Goal: Task Accomplishment & Management: Manage account settings

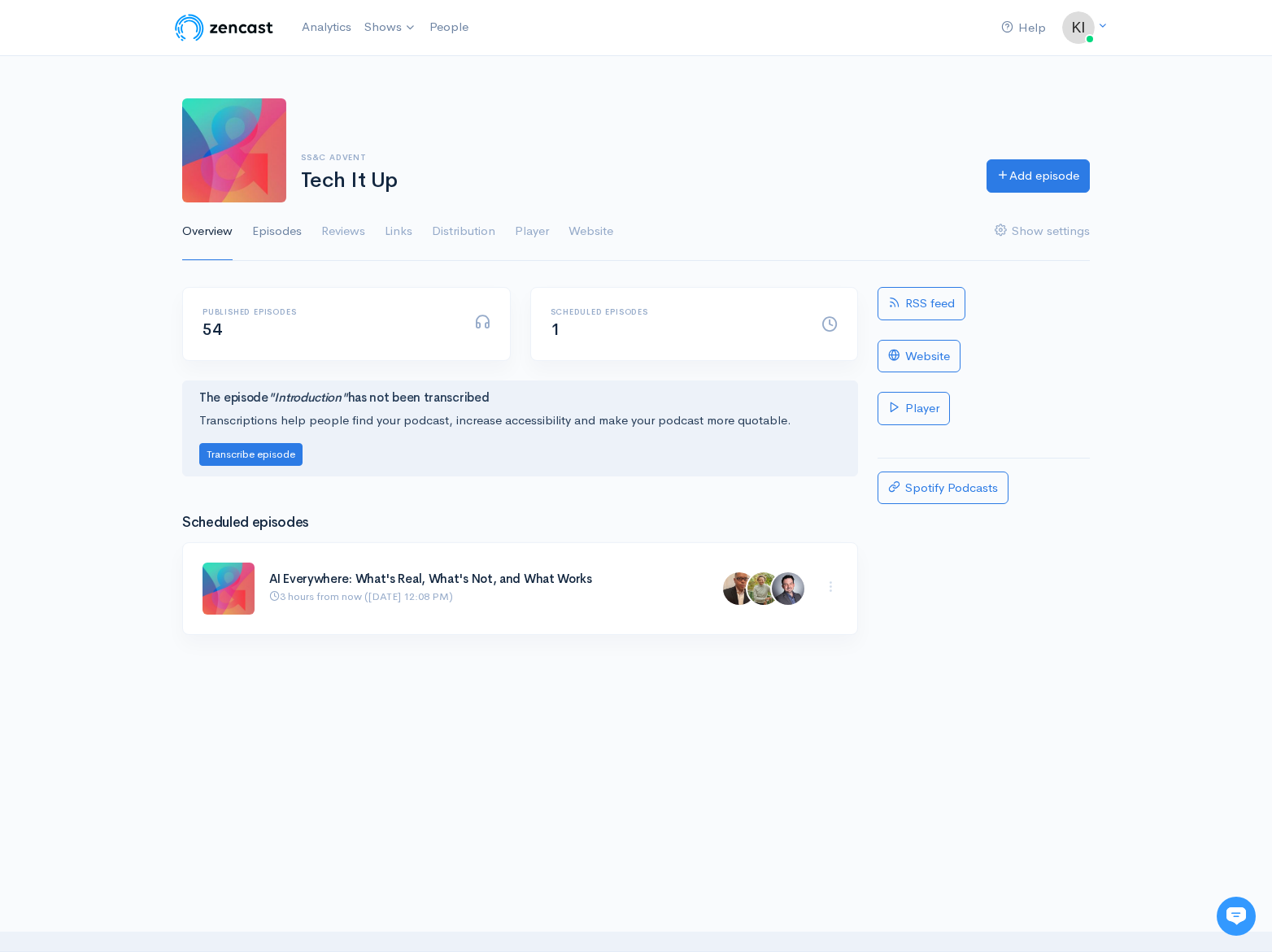
click at [282, 230] on link "Episodes" at bounding box center [277, 231] width 50 height 58
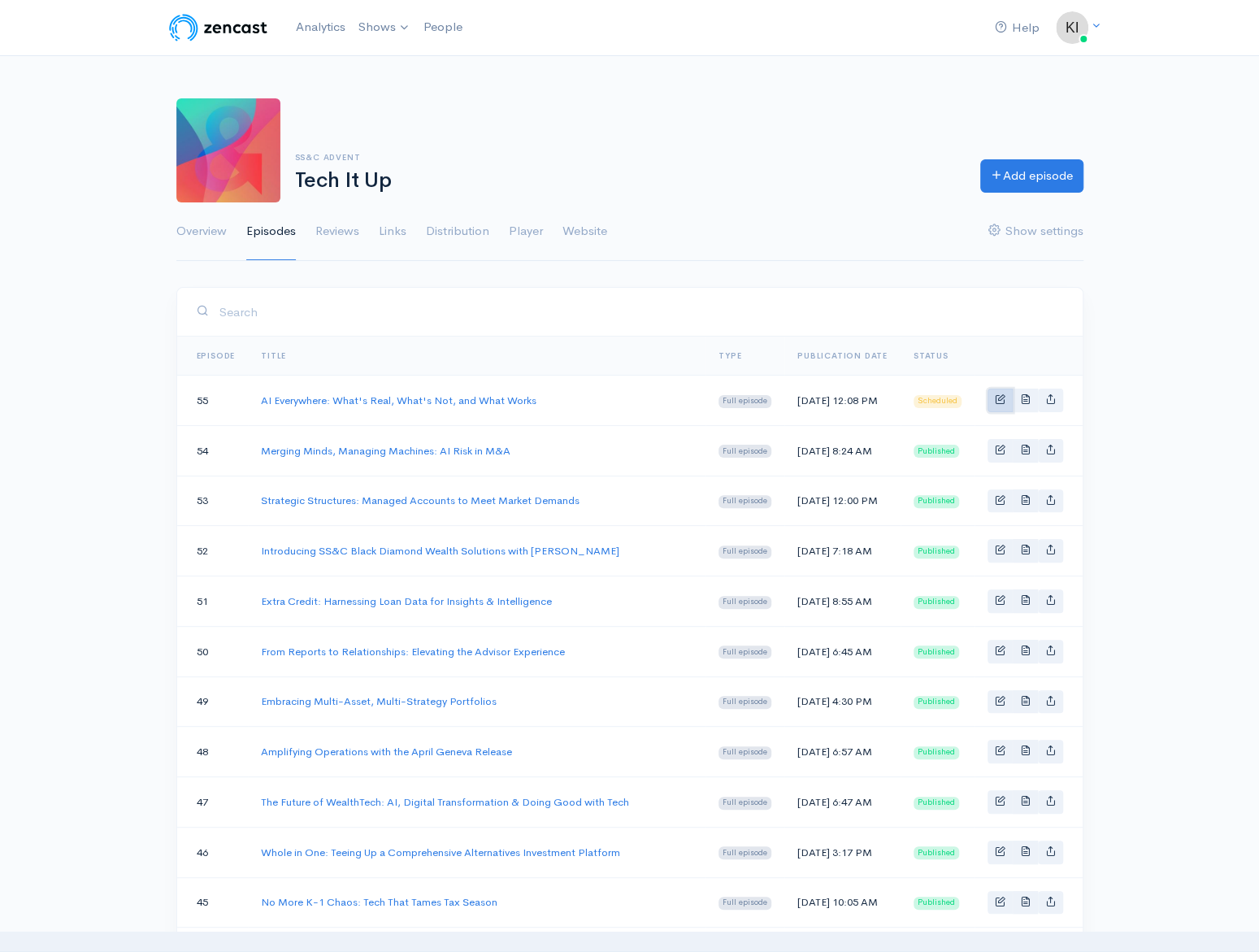
click at [1010, 404] on link "Basic example" at bounding box center [1000, 400] width 25 height 24
select select "8"
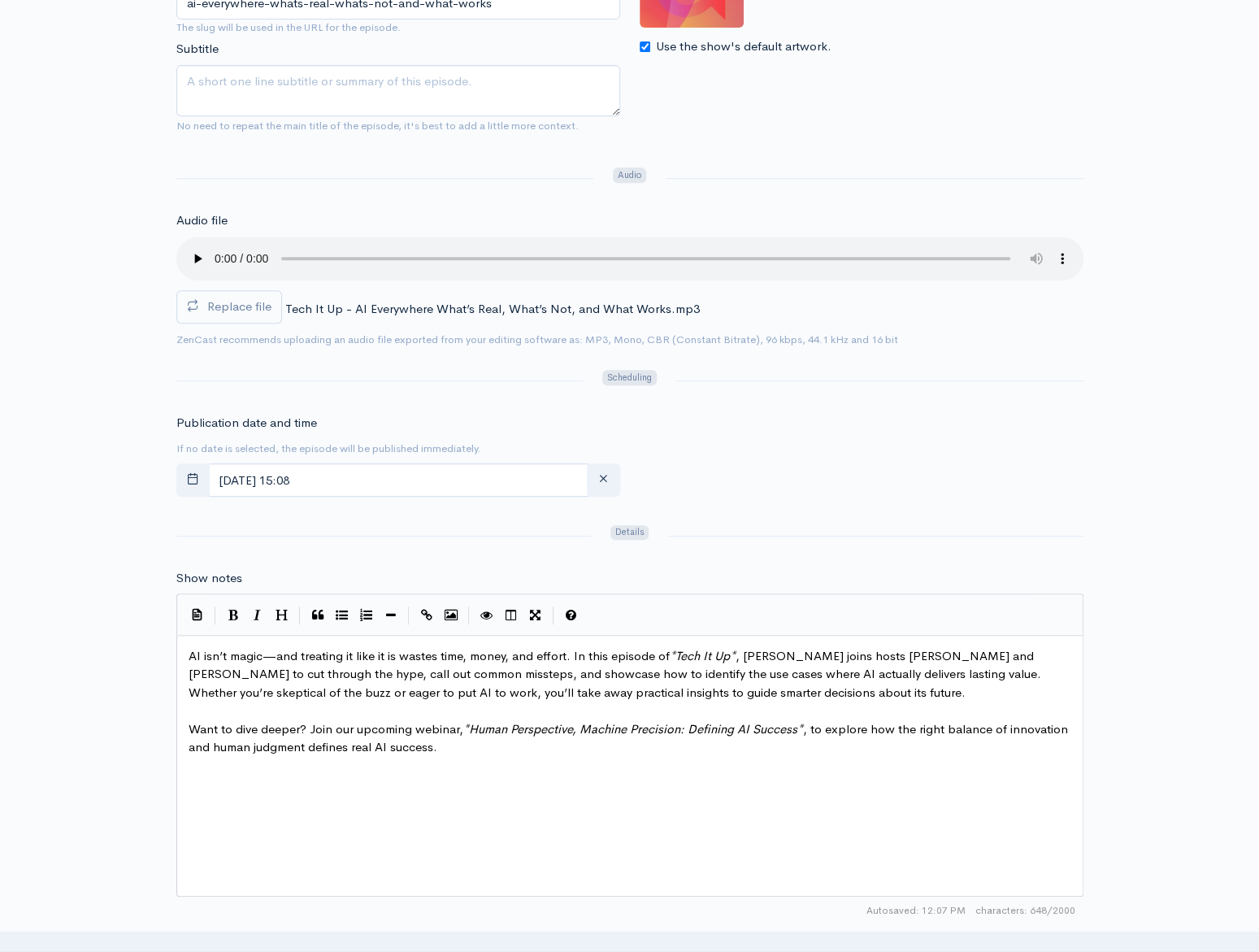
scroll to position [487, 0]
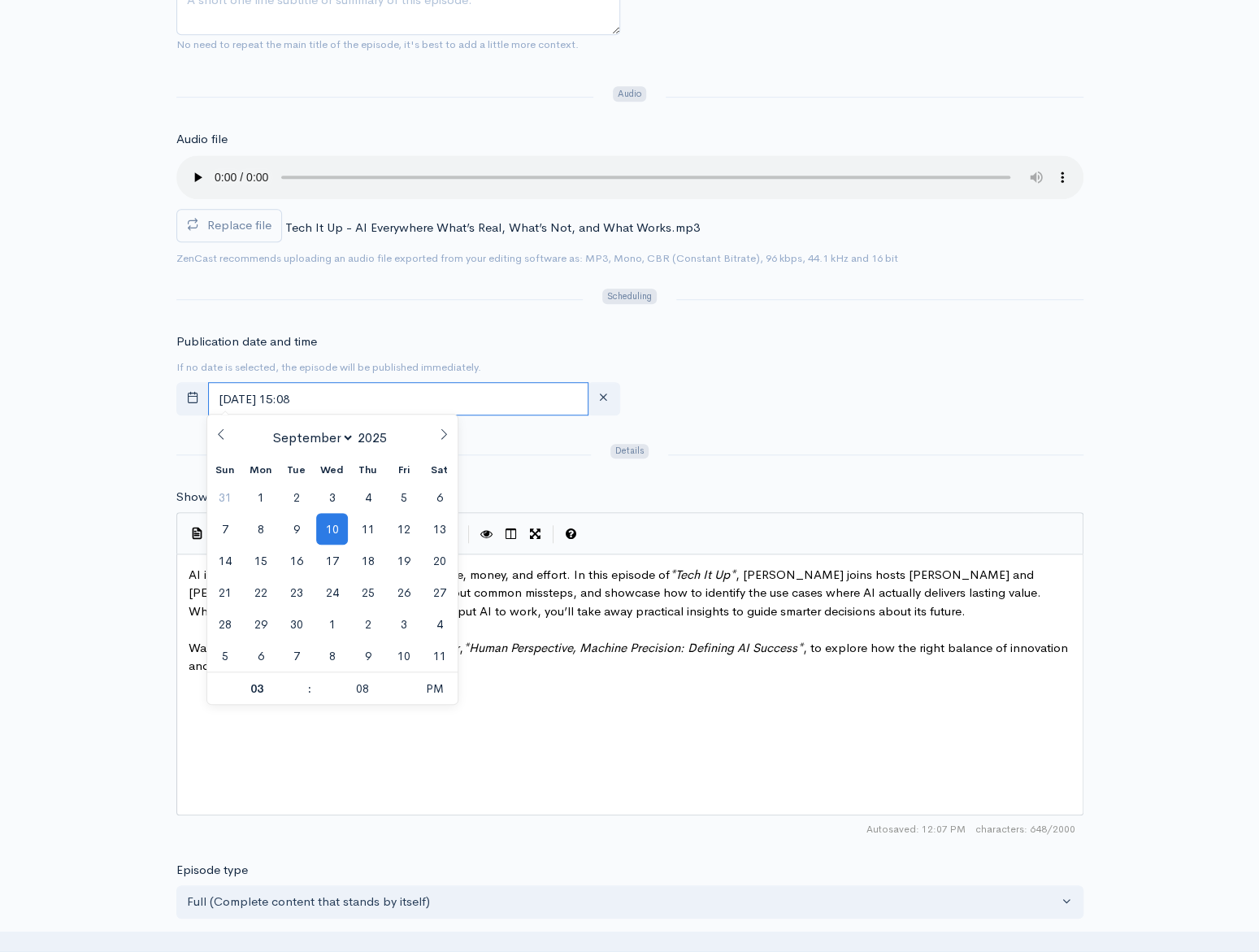
click at [434, 388] on input "[DATE] 15:08" at bounding box center [398, 398] width 381 height 33
click at [393, 532] on span "12" at bounding box center [402, 528] width 31 height 31
type input "[DATE] 15:08"
click at [667, 385] on div "Publication date and time If no date is selected, the episode will be published…" at bounding box center [630, 377] width 926 height 90
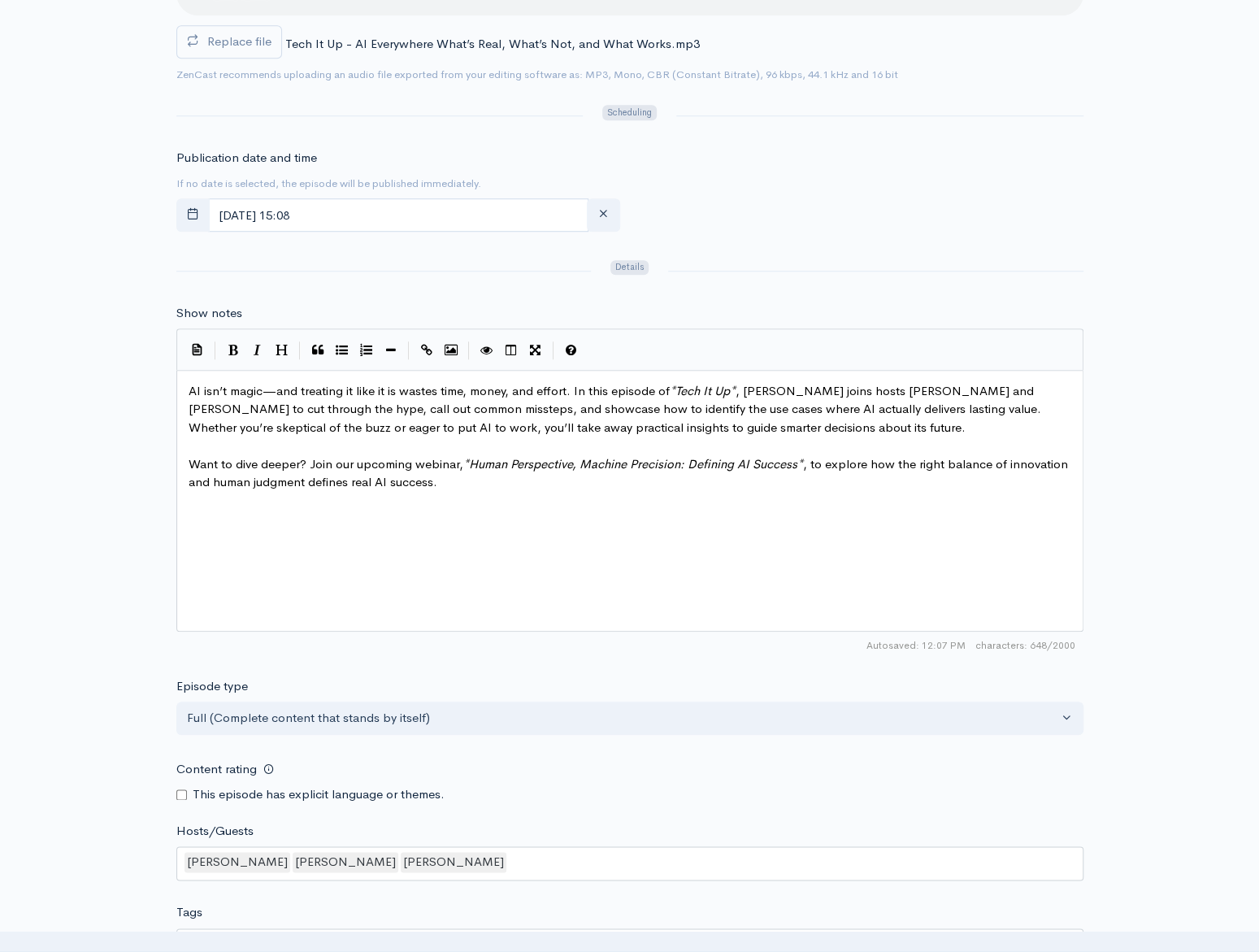
scroll to position [894, 0]
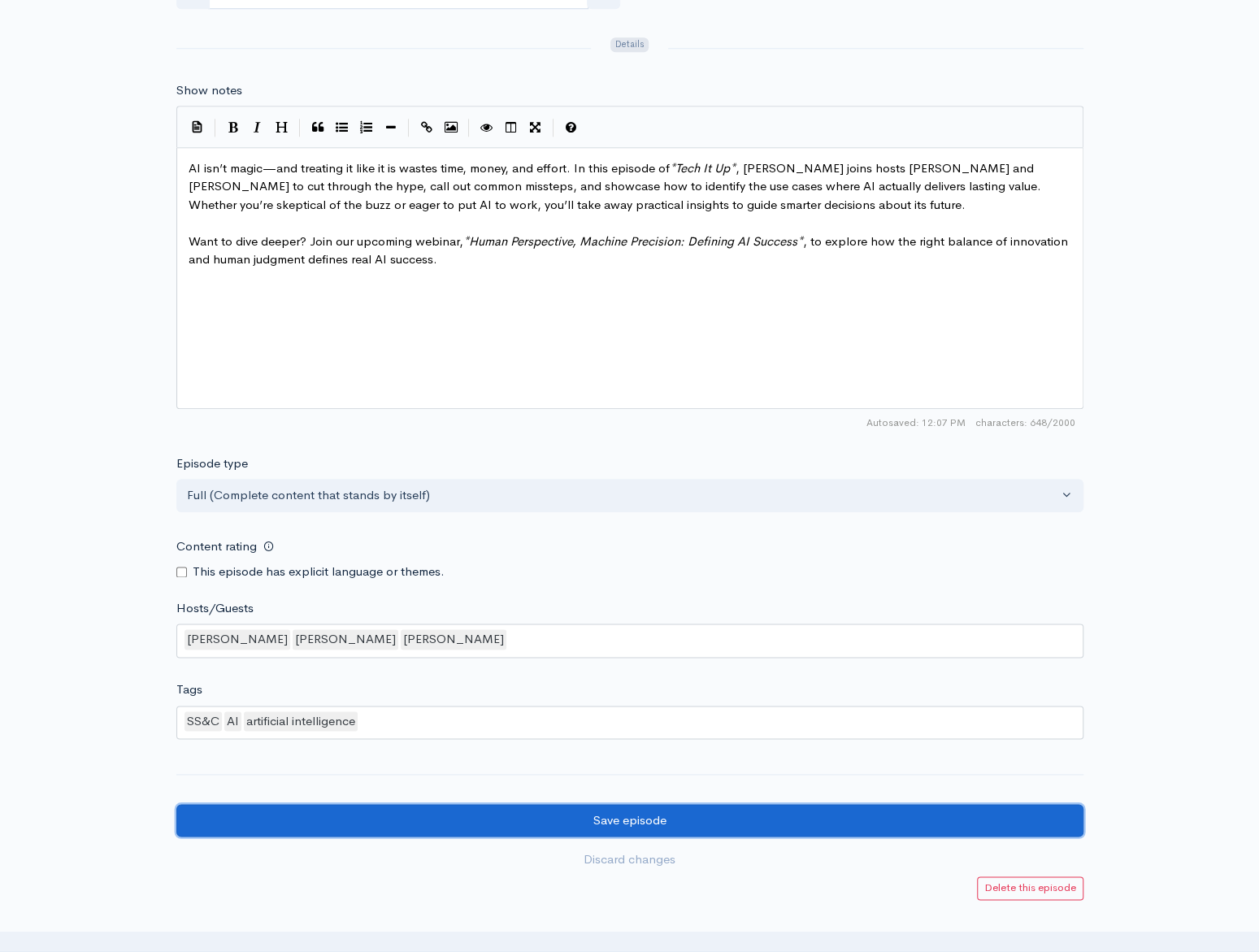
click at [543, 808] on input "Save episode" at bounding box center [630, 820] width 907 height 33
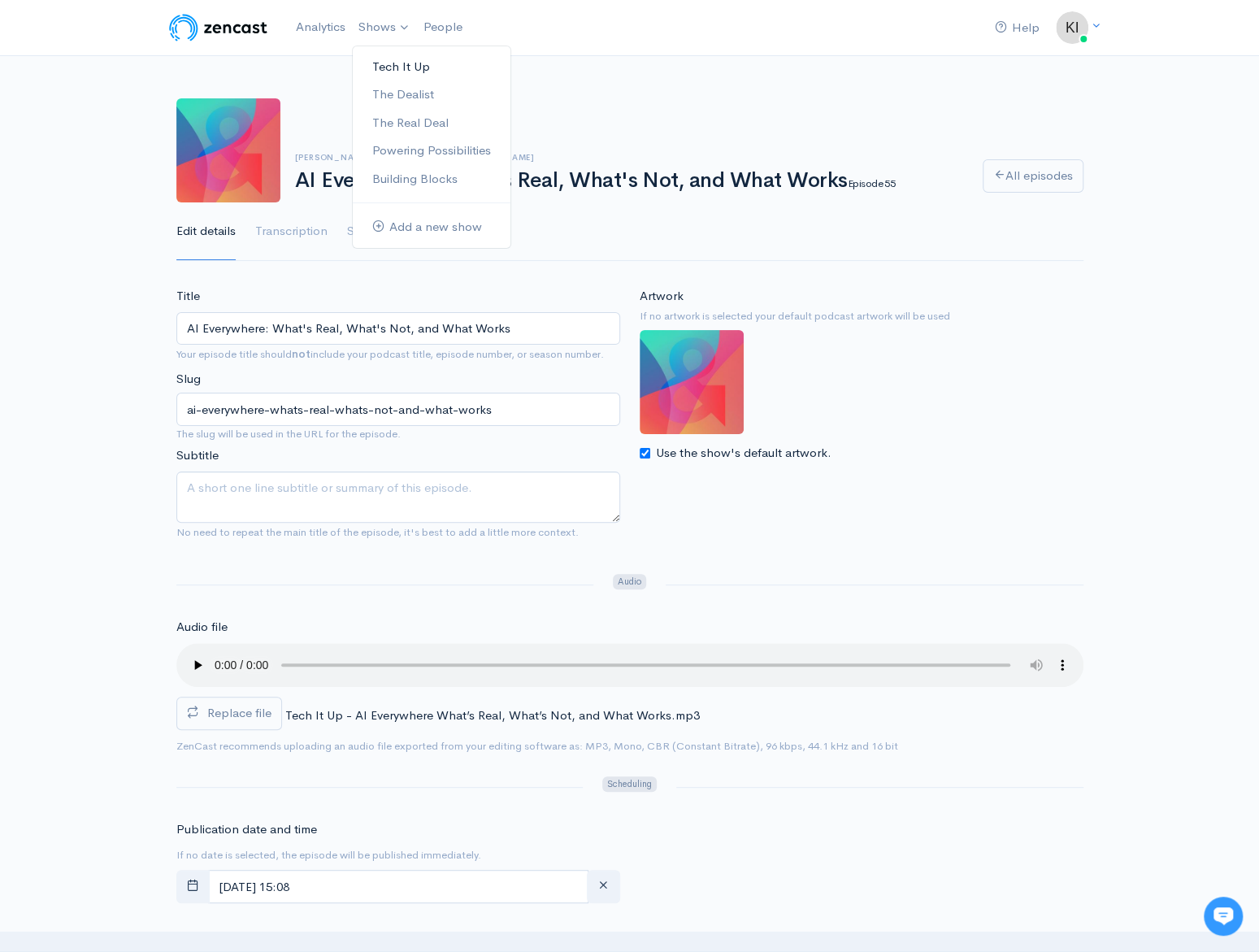
click at [401, 69] on link "Tech It Up" at bounding box center [431, 67] width 157 height 29
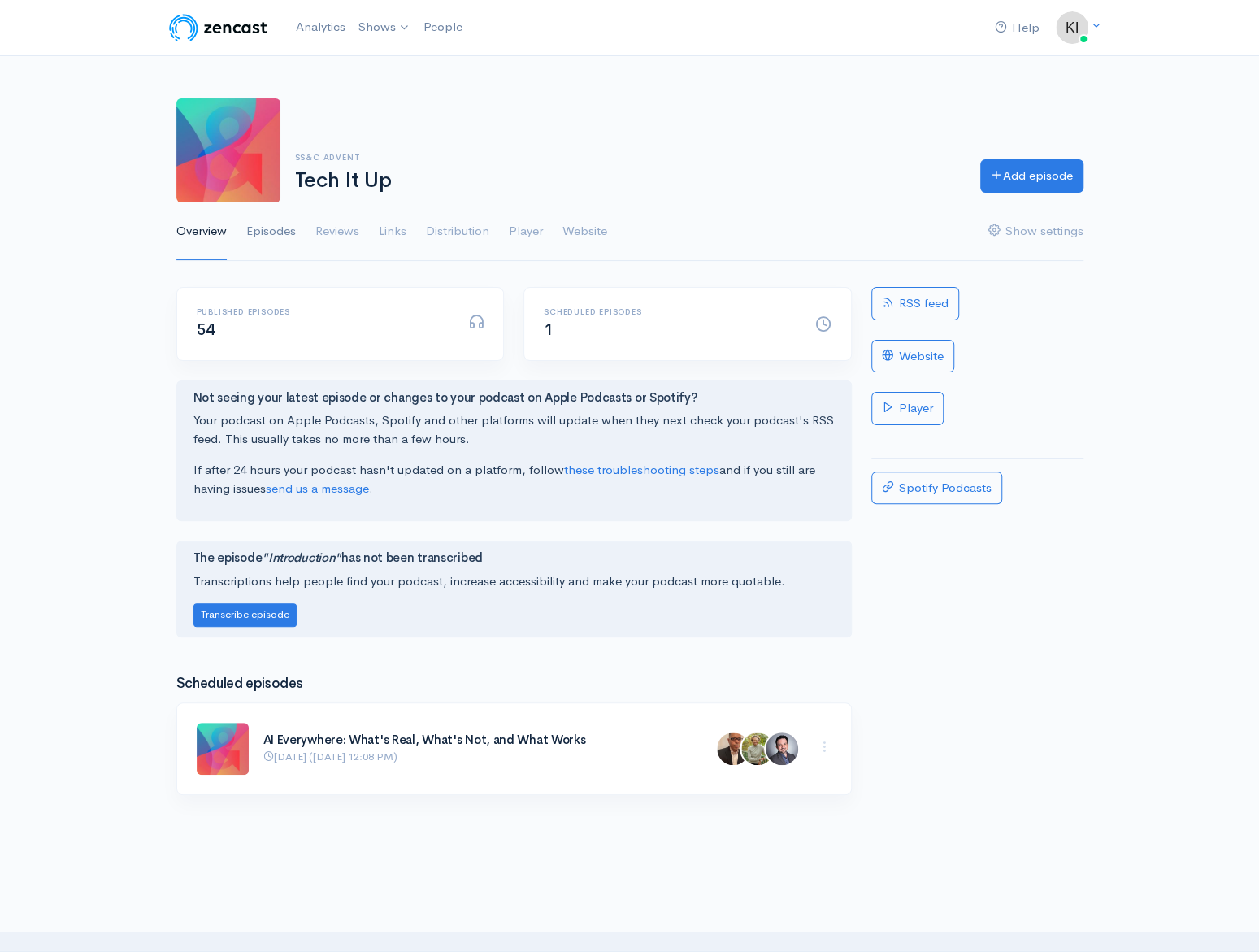
click at [271, 238] on link "Episodes" at bounding box center [271, 231] width 50 height 58
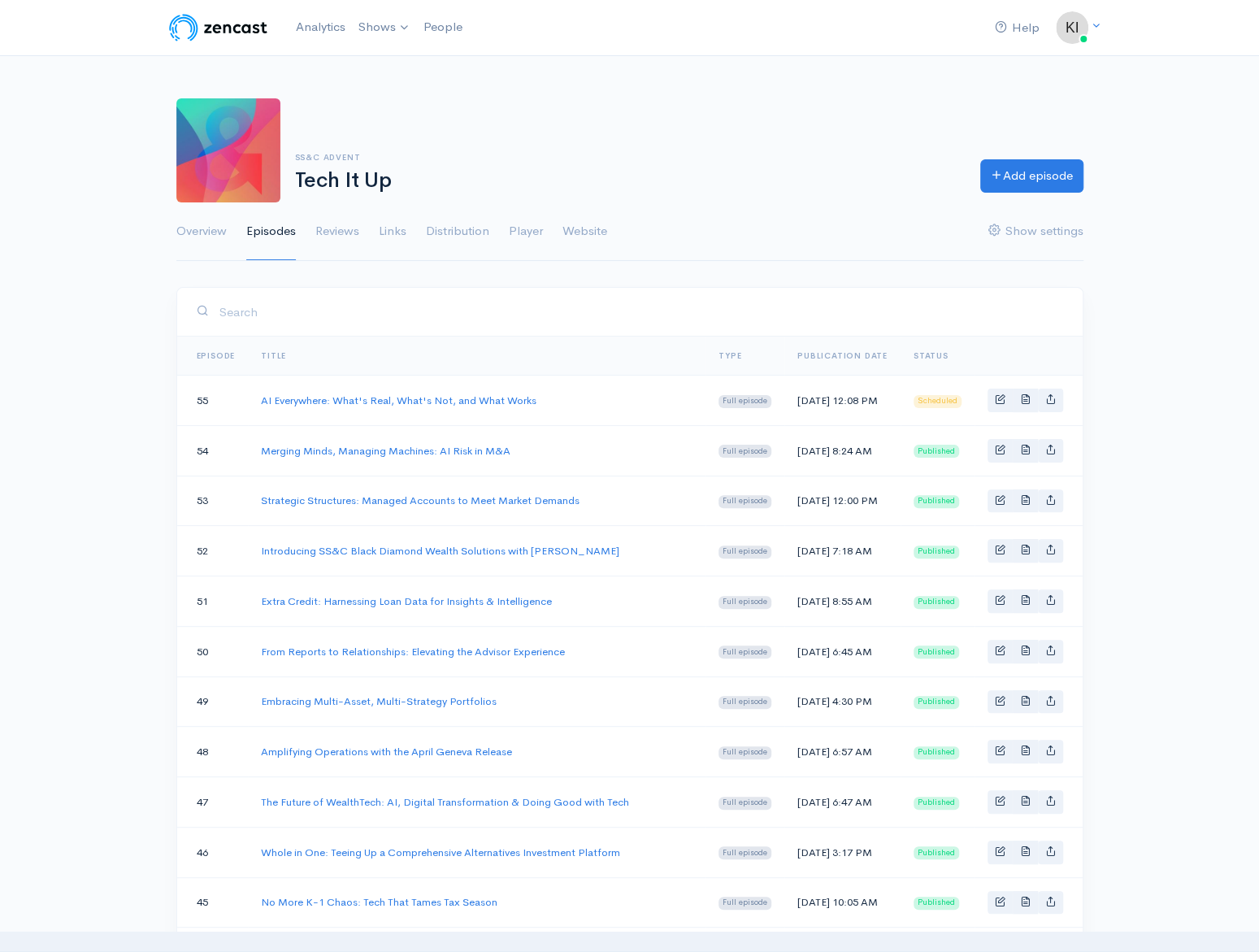
click at [125, 519] on div "Help Notifications View all Your profile Team settings SS&C Marketing Current L…" at bounding box center [630, 888] width 1259 height 1777
